Goal: Task Accomplishment & Management: Manage account settings

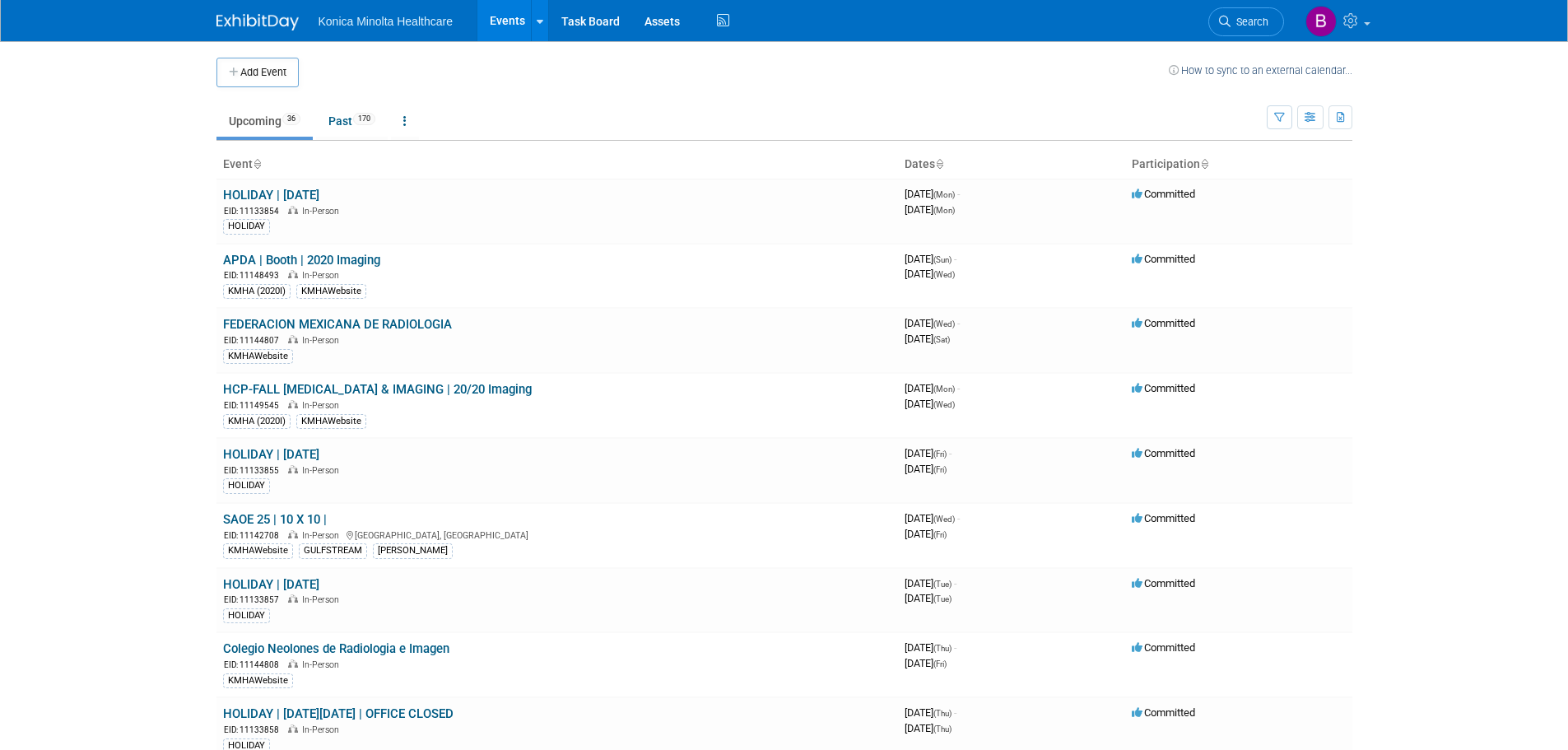
click at [272, 120] on link "Upcoming 36" at bounding box center [264, 121] width 96 height 31
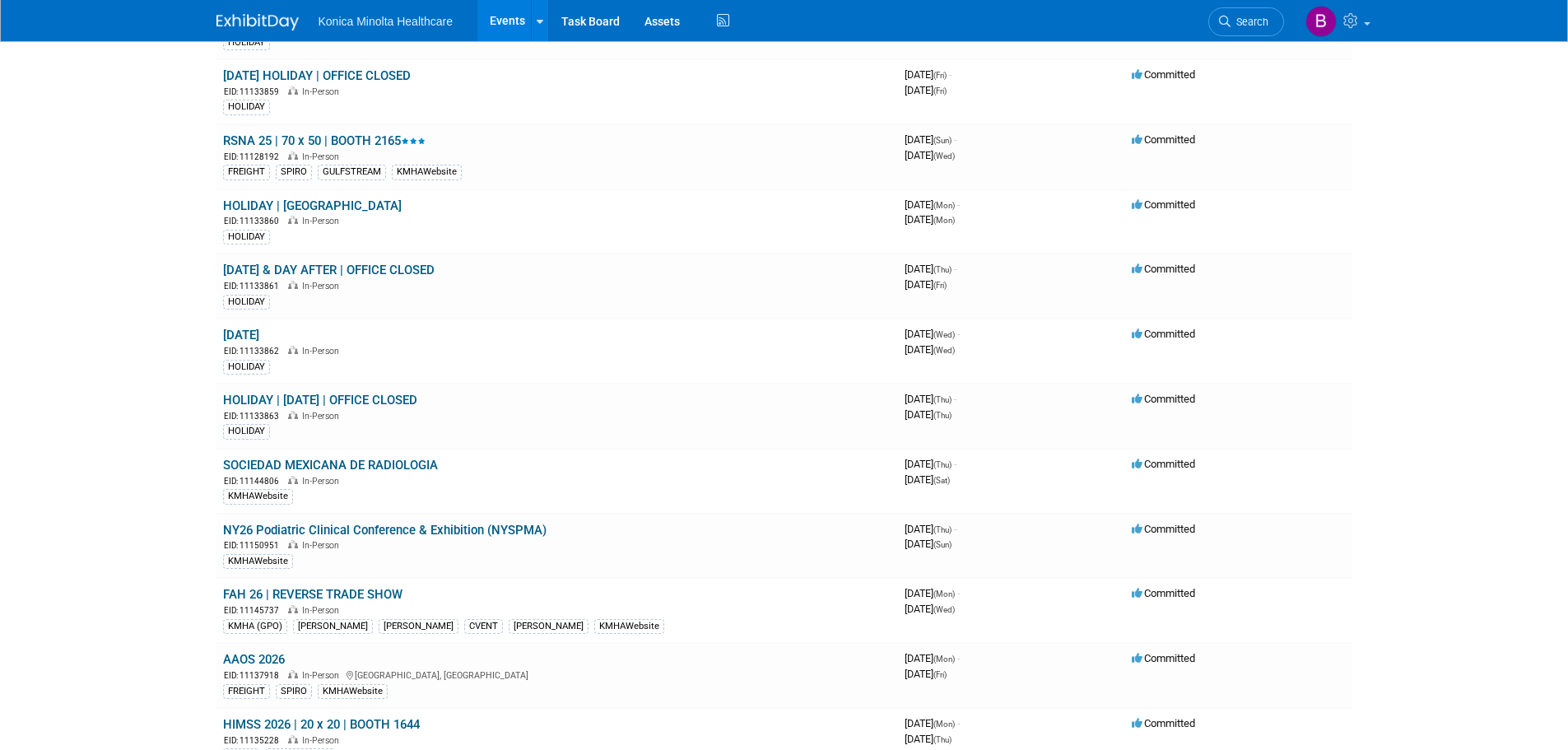
scroll to position [740, 0]
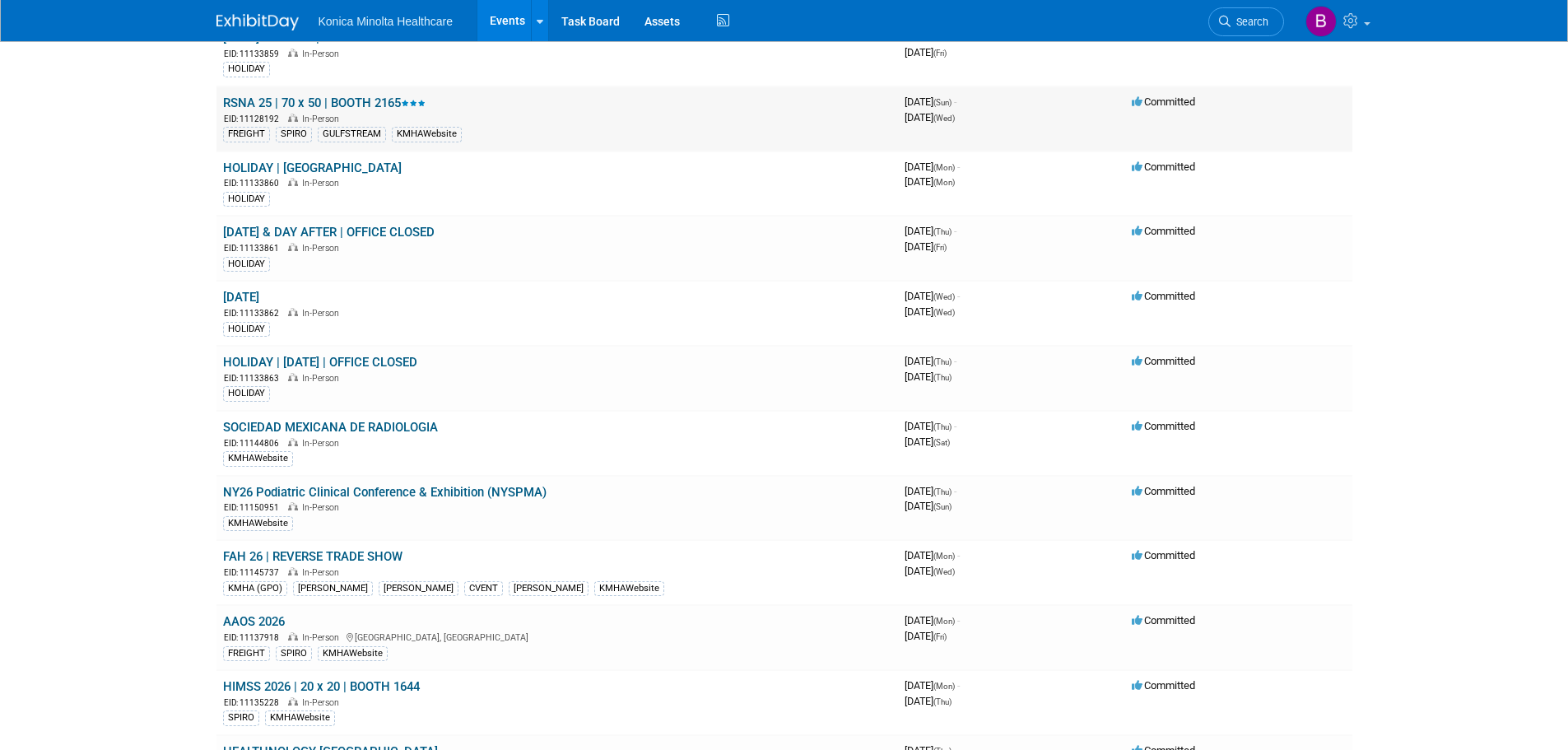
click at [262, 108] on link "RSNA 25 | 70 x 50 | BOOTH 2165" at bounding box center [324, 102] width 202 height 15
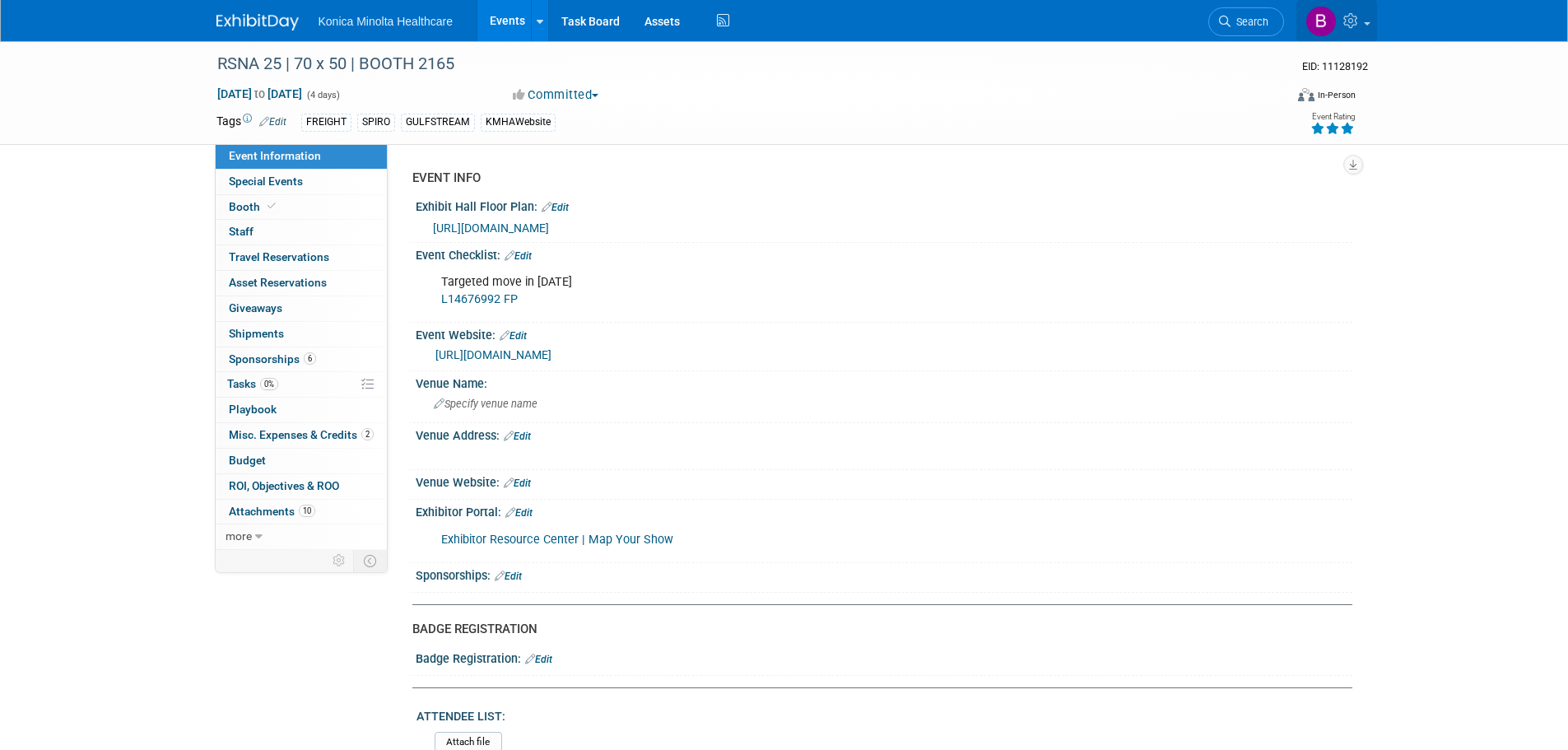
click at [1357, 23] on icon at bounding box center [1353, 20] width 19 height 15
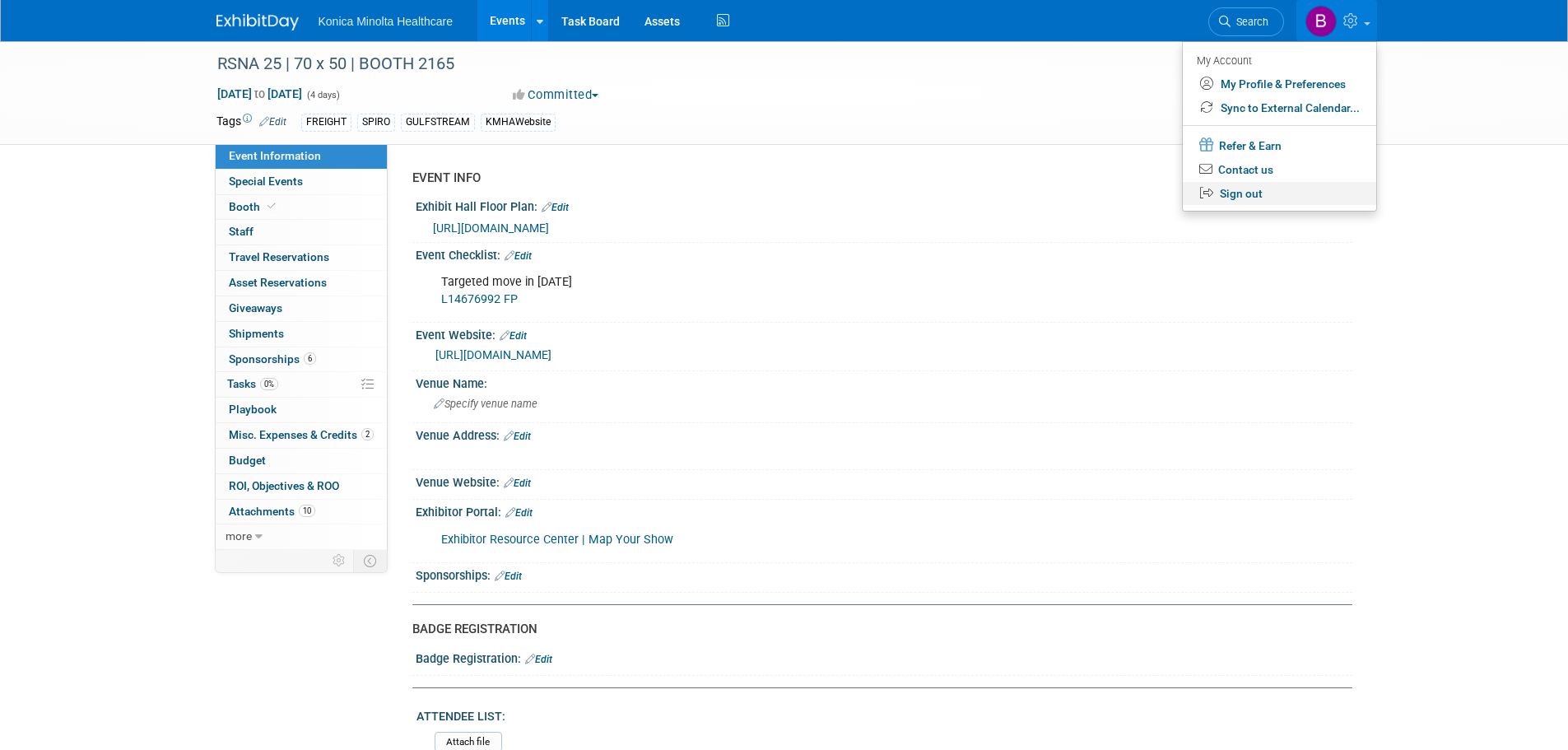
click at [1237, 196] on link "Sign out" at bounding box center [1279, 194] width 194 height 23
